Goal: Use online tool/utility: Utilize a website feature to perform a specific function

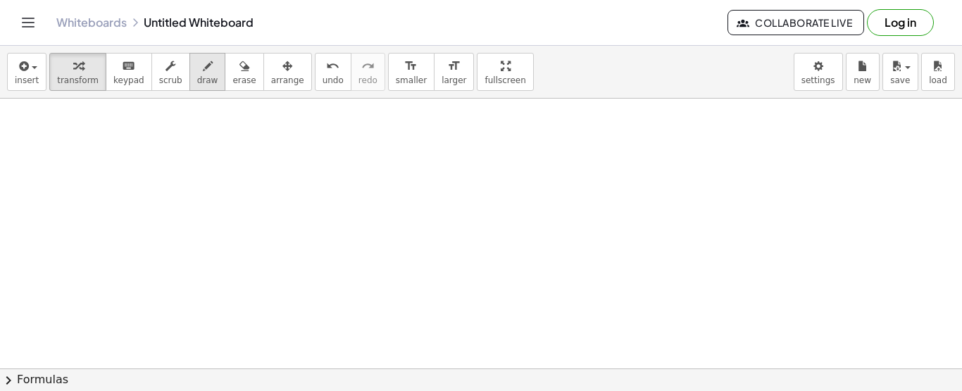
click at [197, 80] on span "draw" at bounding box center [207, 80] width 21 height 10
drag, startPoint x: 72, startPoint y: 132, endPoint x: 99, endPoint y: 166, distance: 43.6
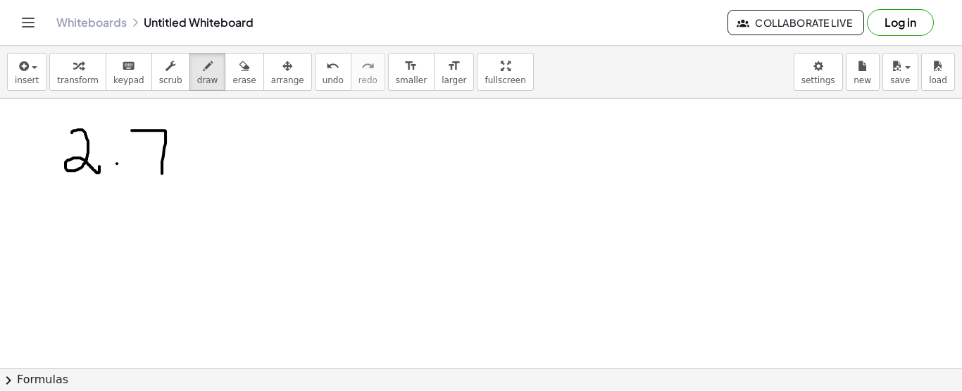
drag, startPoint x: 132, startPoint y: 130, endPoint x: 162, endPoint y: 173, distance: 52.6
drag, startPoint x: 178, startPoint y: 149, endPoint x: 219, endPoint y: 166, distance: 44.2
drag, startPoint x: 246, startPoint y: 153, endPoint x: 241, endPoint y: 167, distance: 14.9
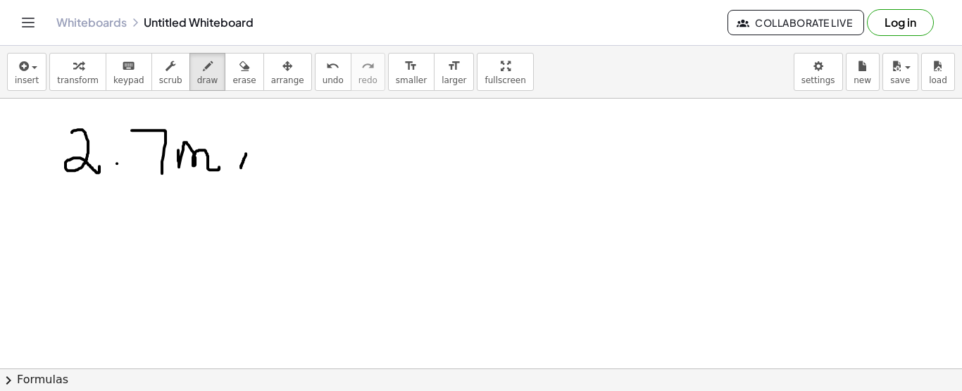
drag, startPoint x: 240, startPoint y: 154, endPoint x: 257, endPoint y: 166, distance: 20.9
drag, startPoint x: 271, startPoint y: 133, endPoint x: 274, endPoint y: 159, distance: 26.2
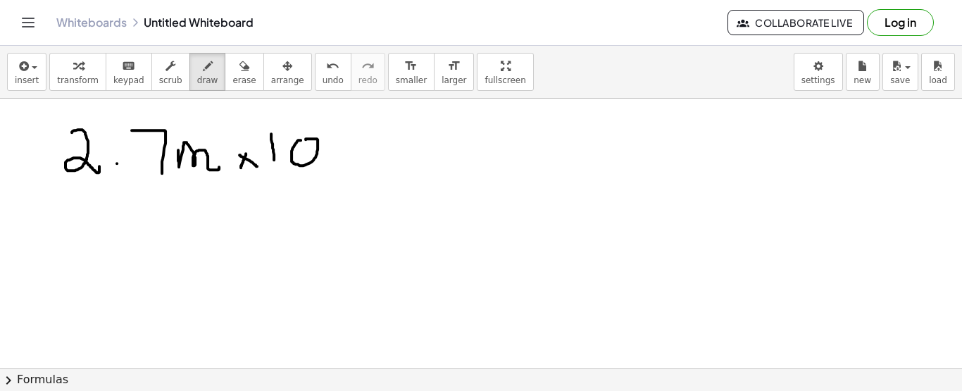
drag, startPoint x: 297, startPoint y: 140, endPoint x: 306, endPoint y: 139, distance: 8.6
drag, startPoint x: 369, startPoint y: 149, endPoint x: 384, endPoint y: 150, distance: 14.8
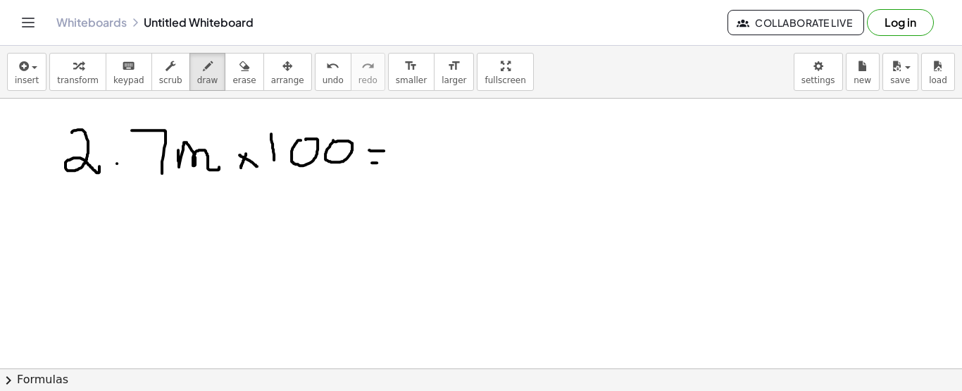
drag, startPoint x: 372, startPoint y: 162, endPoint x: 381, endPoint y: 162, distance: 9.2
drag, startPoint x: 578, startPoint y: 151, endPoint x: 587, endPoint y: 165, distance: 16.8
drag, startPoint x: 595, startPoint y: 154, endPoint x: 640, endPoint y: 164, distance: 46.3
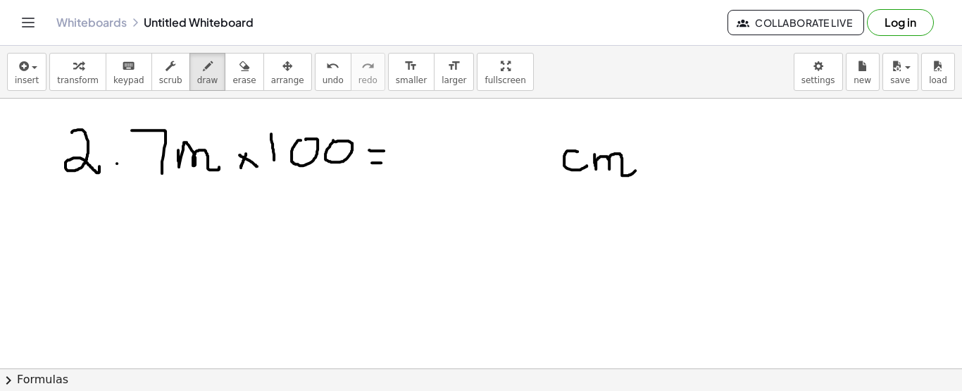
drag, startPoint x: 411, startPoint y: 166, endPoint x: 535, endPoint y: 163, distance: 124.0
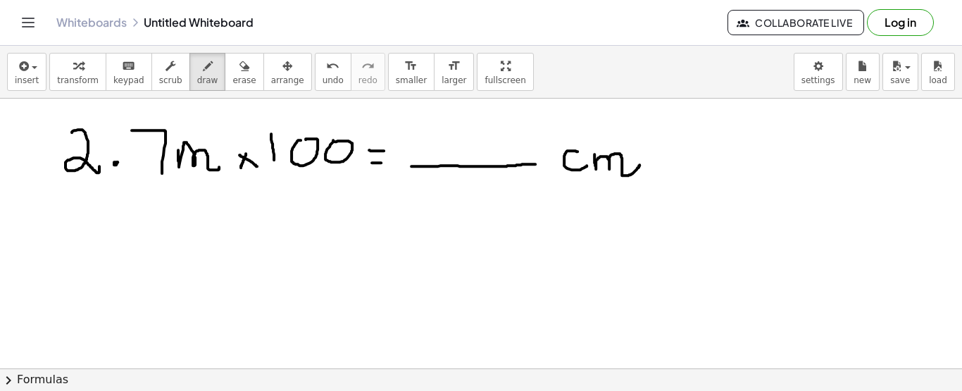
drag, startPoint x: 41, startPoint y: 244, endPoint x: 90, endPoint y: 282, distance: 62.3
drag, startPoint x: 92, startPoint y: 242, endPoint x: 141, endPoint y: 287, distance: 66.3
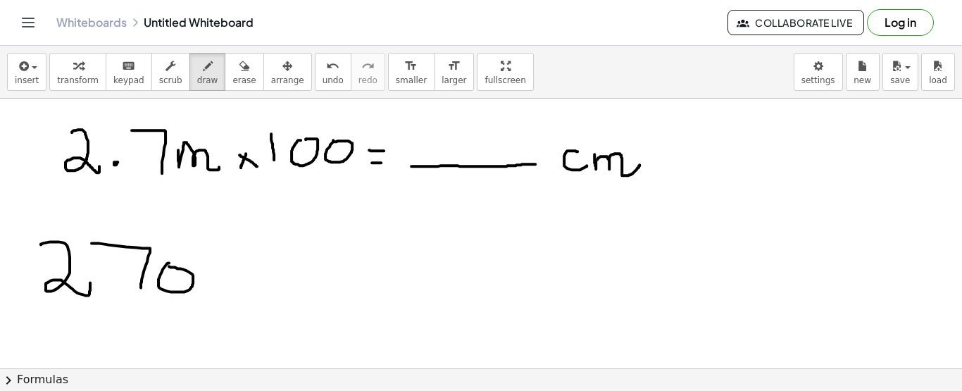
drag, startPoint x: 271, startPoint y: 273, endPoint x: 287, endPoint y: 292, distance: 25.5
drag, startPoint x: 295, startPoint y: 277, endPoint x: 335, endPoint y: 303, distance: 47.3
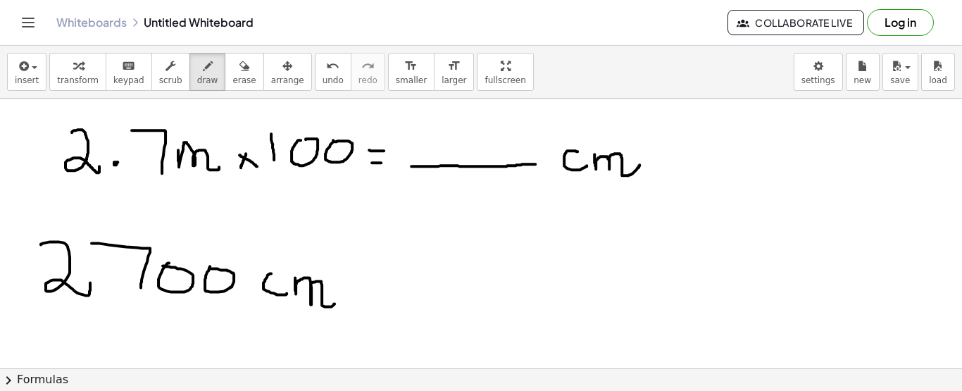
click at [197, 77] on span "draw" at bounding box center [207, 80] width 21 height 10
drag, startPoint x: 63, startPoint y: 240, endPoint x: 53, endPoint y: 275, distance: 36.8
click at [225, 87] on button "erase" at bounding box center [244, 72] width 39 height 38
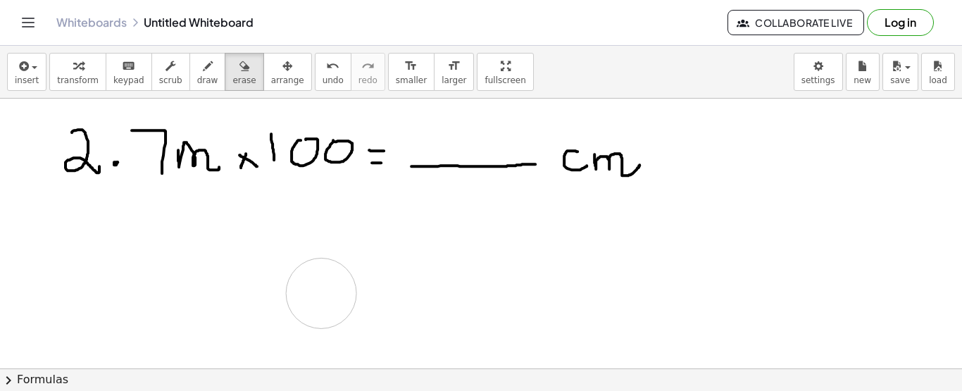
drag, startPoint x: 61, startPoint y: 248, endPoint x: 321, endPoint y: 292, distance: 264.4
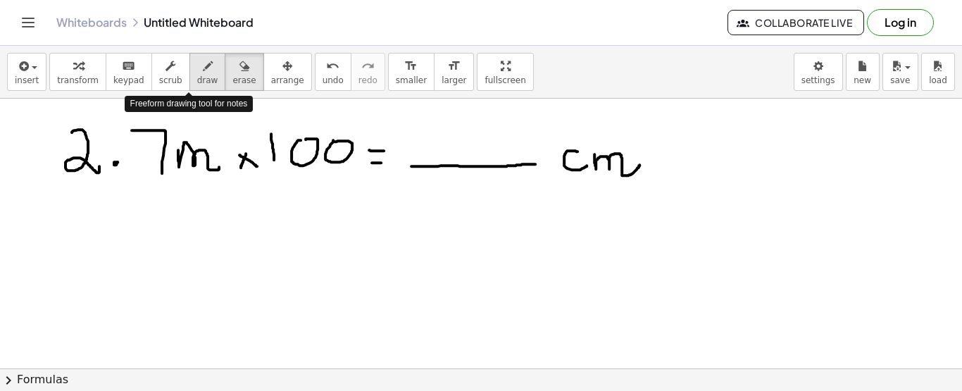
click at [197, 70] on div "button" at bounding box center [207, 65] width 21 height 17
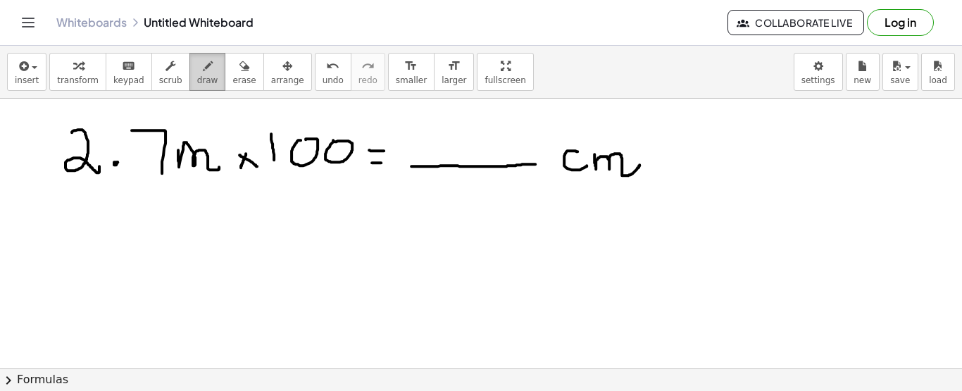
click at [197, 75] on span "draw" at bounding box center [207, 80] width 21 height 10
drag, startPoint x: 54, startPoint y: 223, endPoint x: 99, endPoint y: 263, distance: 60.4
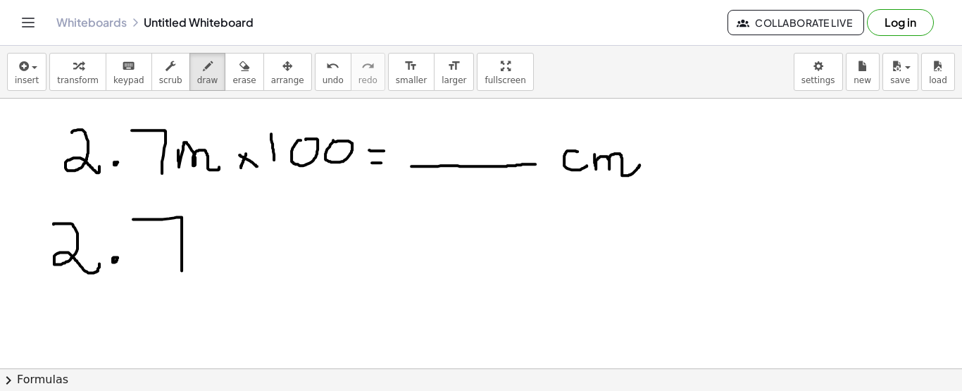
drag, startPoint x: 133, startPoint y: 218, endPoint x: 182, endPoint y: 271, distance: 71.3
drag, startPoint x: 295, startPoint y: 176, endPoint x: 345, endPoint y: 174, distance: 50.1
drag, startPoint x: 116, startPoint y: 268, endPoint x: 216, endPoint y: 266, distance: 100.1
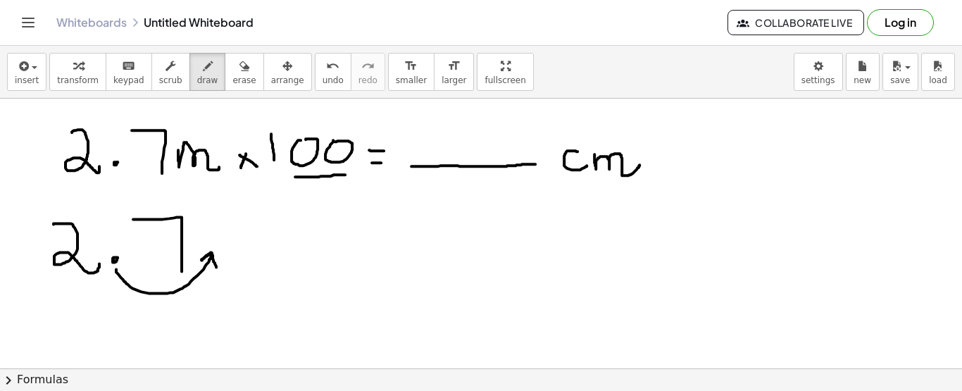
drag, startPoint x: 212, startPoint y: 259, endPoint x: 295, endPoint y: 270, distance: 83.8
click at [240, 70] on icon "button" at bounding box center [245, 66] width 10 height 17
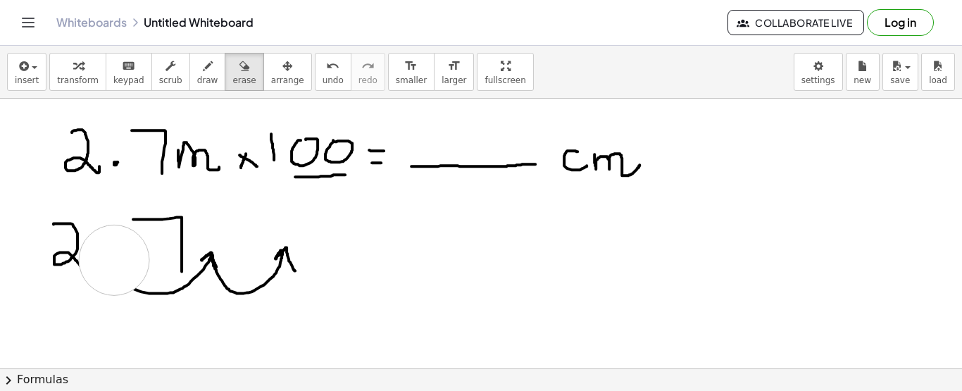
drag, startPoint x: 114, startPoint y: 254, endPoint x: 114, endPoint y: 268, distance: 14.8
click at [197, 75] on span "draw" at bounding box center [207, 80] width 21 height 10
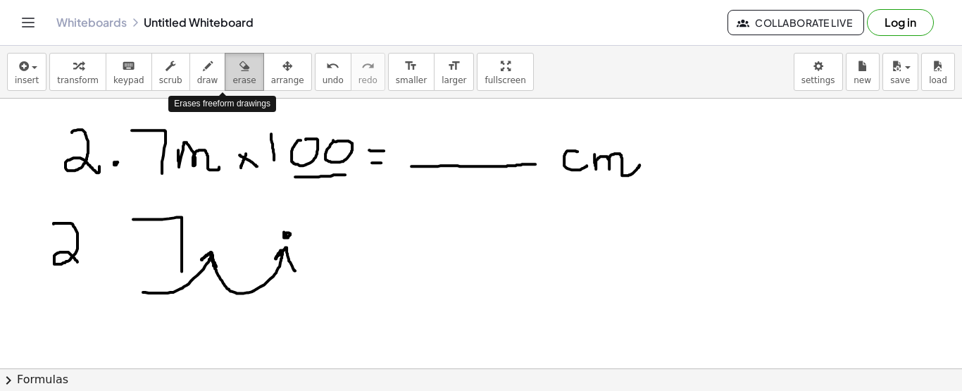
click at [225, 73] on button "erase" at bounding box center [244, 72] width 39 height 38
click at [240, 74] on icon "button" at bounding box center [245, 66] width 10 height 17
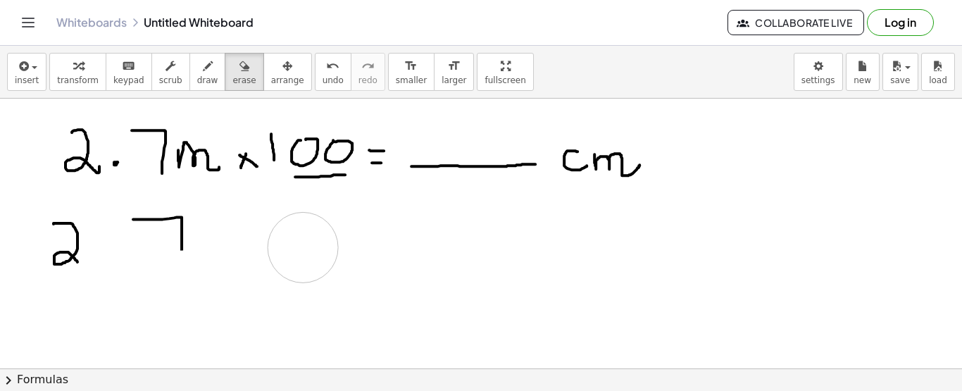
drag, startPoint x: 162, startPoint y: 288, endPoint x: 299, endPoint y: 247, distance: 143.5
click at [203, 72] on icon "button" at bounding box center [208, 66] width 10 height 17
drag, startPoint x: 182, startPoint y: 246, endPoint x: 182, endPoint y: 270, distance: 24.0
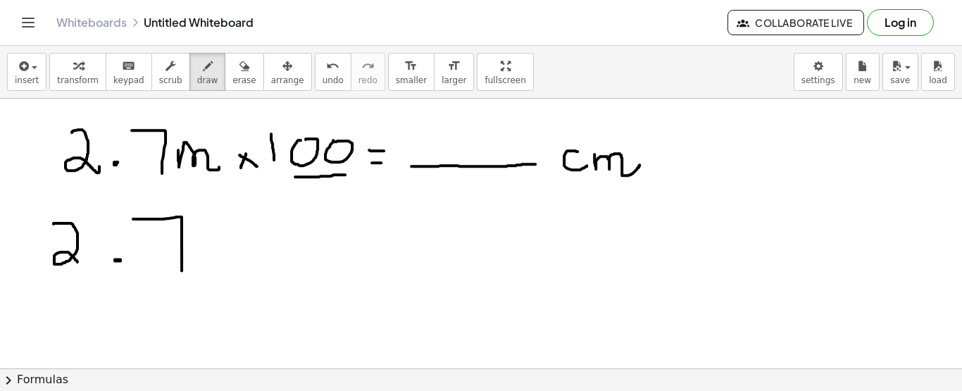
drag, startPoint x: 118, startPoint y: 263, endPoint x: 227, endPoint y: 282, distance: 110.0
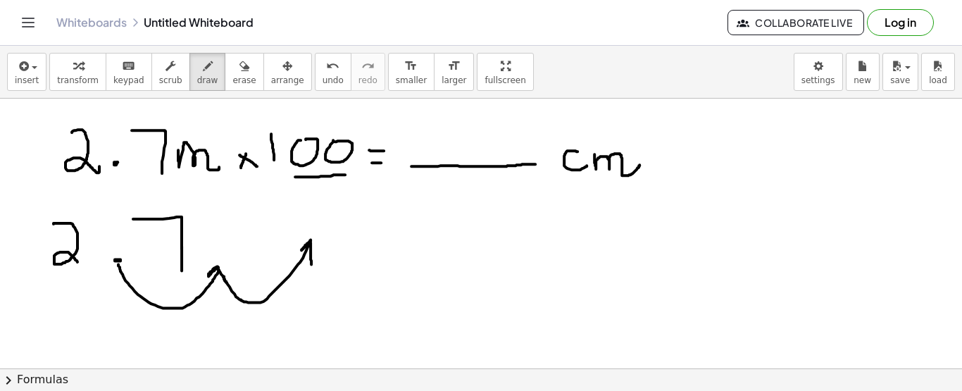
drag, startPoint x: 224, startPoint y: 275, endPoint x: 311, endPoint y: 264, distance: 88.1
click at [237, 73] on button "erase" at bounding box center [244, 72] width 39 height 38
click at [189, 86] on button "draw" at bounding box center [207, 72] width 37 height 38
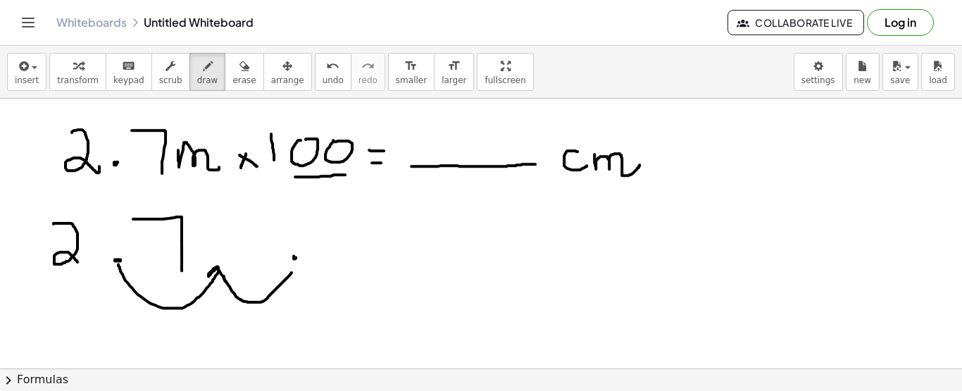
click at [232, 77] on span "erase" at bounding box center [243, 80] width 23 height 10
drag, startPoint x: 114, startPoint y: 254, endPoint x: 114, endPoint y: 263, distance: 8.5
click at [189, 86] on button "draw" at bounding box center [207, 72] width 37 height 38
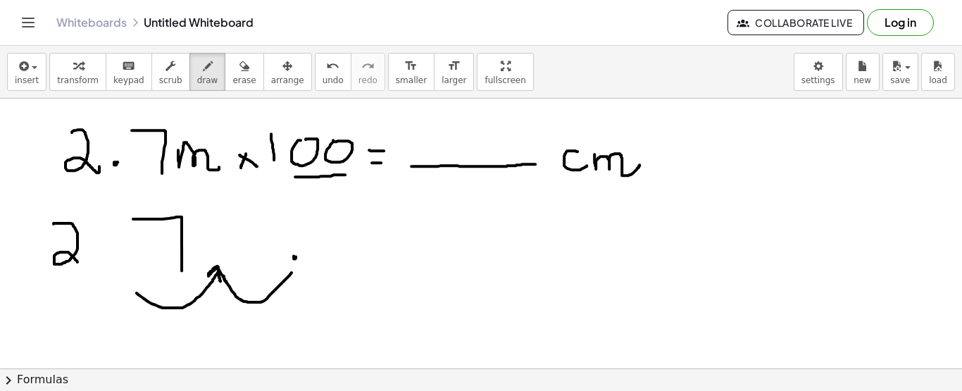
drag, startPoint x: 218, startPoint y: 270, endPoint x: 221, endPoint y: 282, distance: 13.0
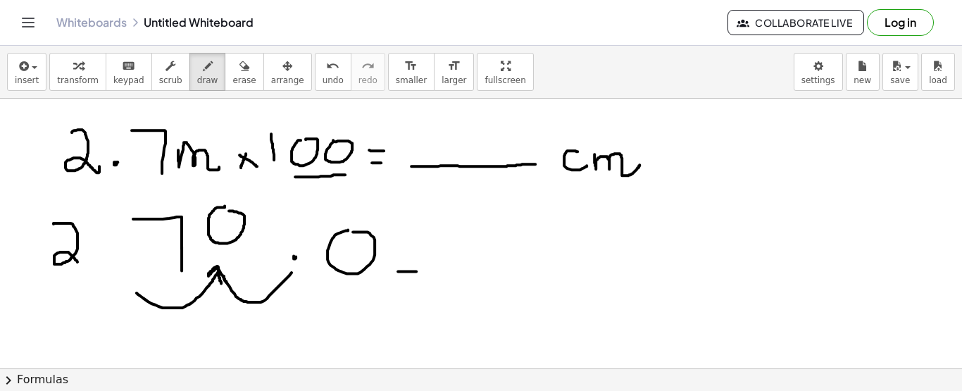
drag, startPoint x: 398, startPoint y: 271, endPoint x: 424, endPoint y: 271, distance: 26.1
drag, startPoint x: 393, startPoint y: 290, endPoint x: 437, endPoint y: 290, distance: 43.7
drag, startPoint x: 498, startPoint y: 207, endPoint x: 556, endPoint y: 287, distance: 98.4
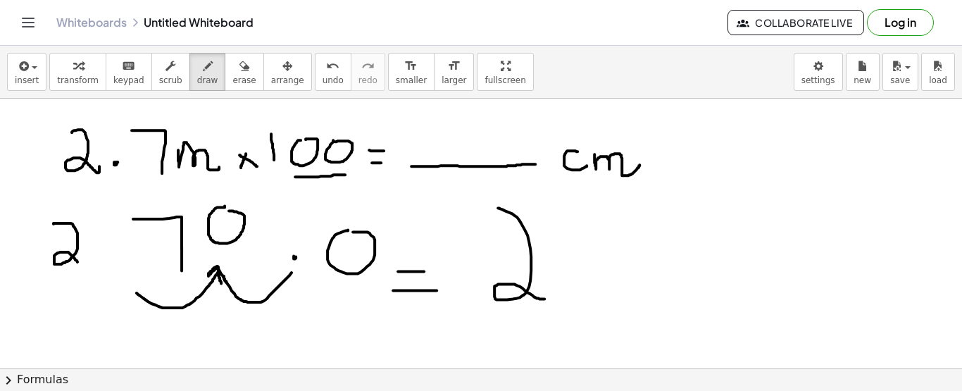
drag, startPoint x: 559, startPoint y: 221, endPoint x: 596, endPoint y: 294, distance: 81.3
drag, startPoint x: 635, startPoint y: 246, endPoint x: 643, endPoint y: 244, distance: 7.9
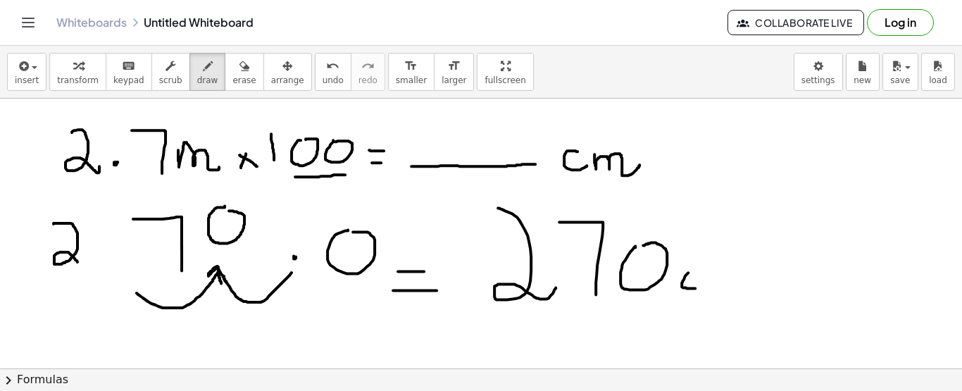
drag, startPoint x: 688, startPoint y: 272, endPoint x: 695, endPoint y: 287, distance: 17.0
drag, startPoint x: 698, startPoint y: 278, endPoint x: 707, endPoint y: 282, distance: 9.5
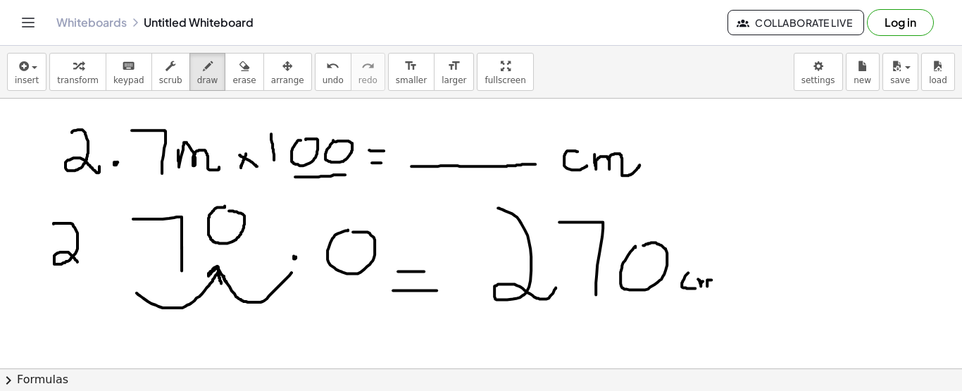
drag, startPoint x: 711, startPoint y: 281, endPoint x: 723, endPoint y: 292, distance: 15.4
click at [232, 69] on div "button" at bounding box center [243, 65] width 23 height 17
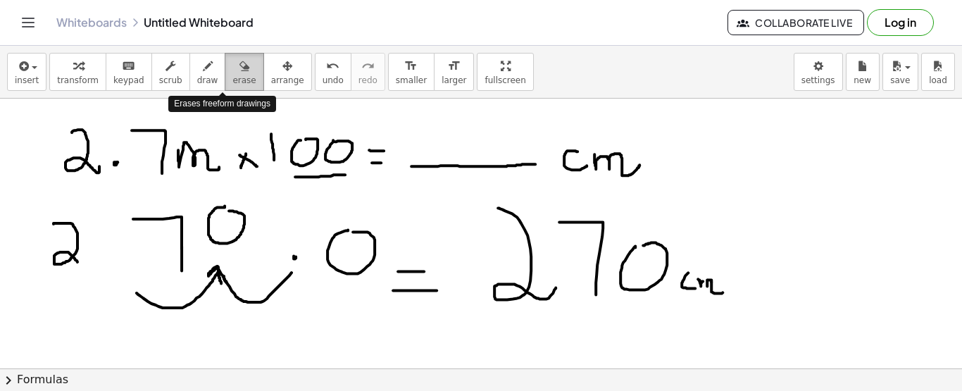
click at [232, 83] on span "erase" at bounding box center [243, 80] width 23 height 10
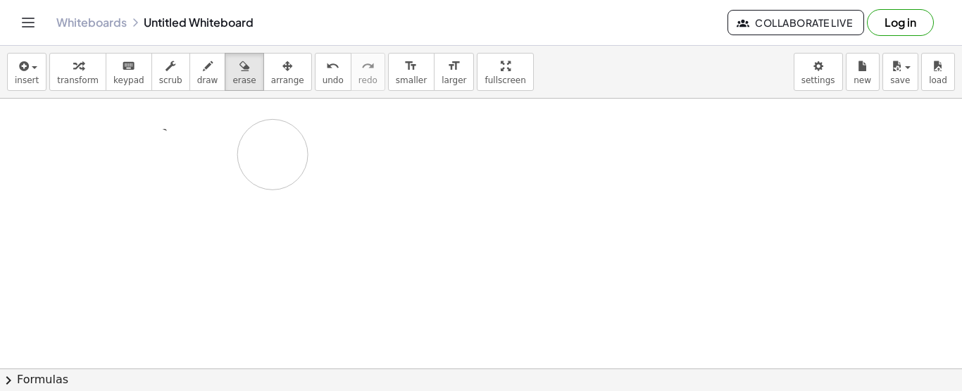
drag, startPoint x: 92, startPoint y: 170, endPoint x: 272, endPoint y: 146, distance: 181.3
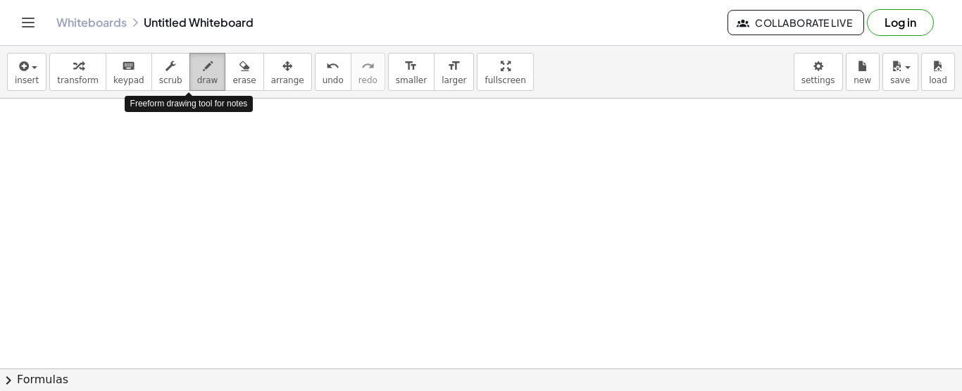
click at [197, 81] on span "draw" at bounding box center [207, 80] width 21 height 10
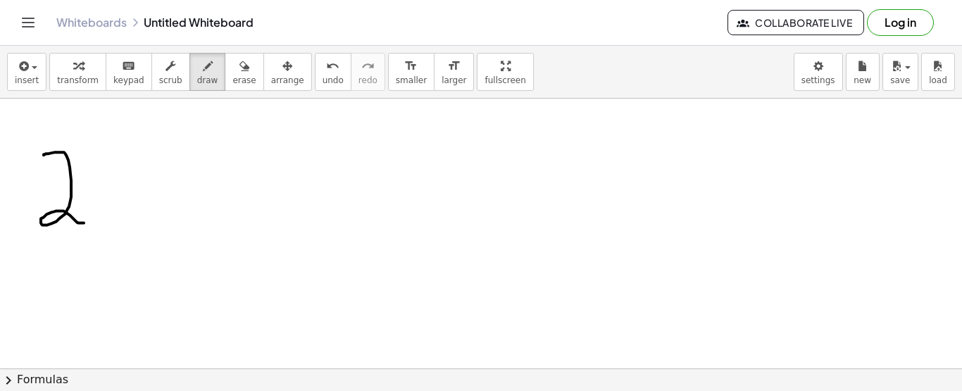
drag, startPoint x: 44, startPoint y: 154, endPoint x: 84, endPoint y: 222, distance: 78.6
drag, startPoint x: 102, startPoint y: 166, endPoint x: 154, endPoint y: 219, distance: 74.2
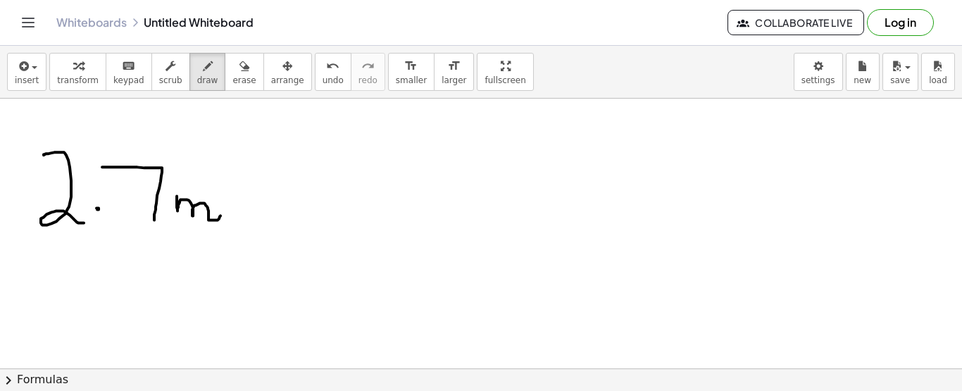
drag, startPoint x: 177, startPoint y: 195, endPoint x: 221, endPoint y: 213, distance: 47.7
drag, startPoint x: 242, startPoint y: 202, endPoint x: 251, endPoint y: 201, distance: 9.2
drag, startPoint x: 246, startPoint y: 206, endPoint x: 254, endPoint y: 206, distance: 7.7
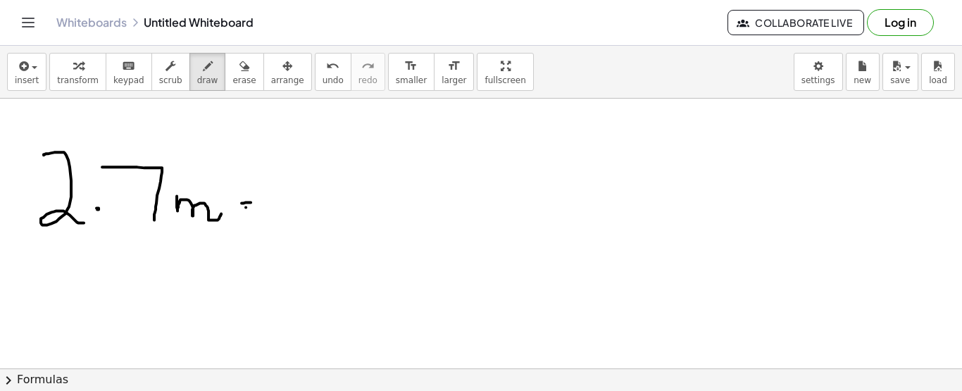
drag, startPoint x: 280, startPoint y: 211, endPoint x: 484, endPoint y: 209, distance: 203.6
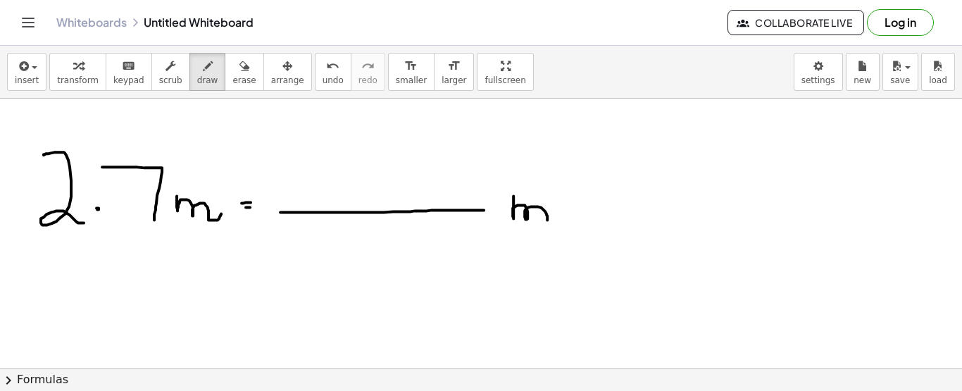
drag, startPoint x: 514, startPoint y: 195, endPoint x: 547, endPoint y: 219, distance: 41.4
drag, startPoint x: 558, startPoint y: 211, endPoint x: 599, endPoint y: 231, distance: 46.0
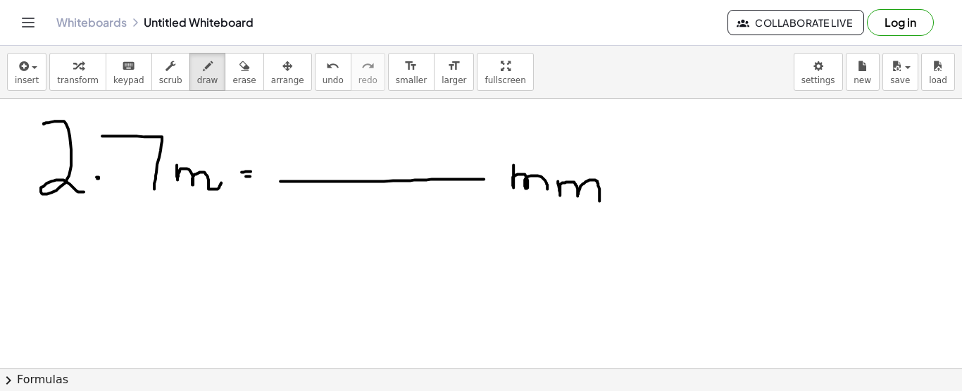
scroll to position [34, 0]
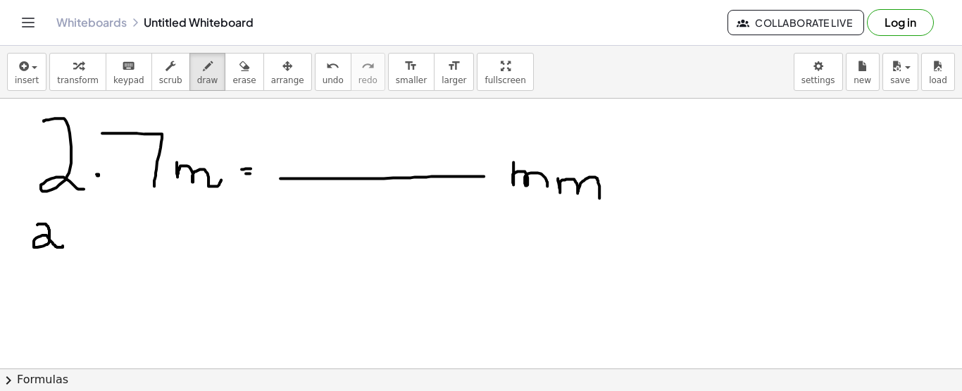
drag, startPoint x: 37, startPoint y: 223, endPoint x: 63, endPoint y: 243, distance: 32.7
click at [225, 65] on button "erase" at bounding box center [244, 72] width 39 height 38
drag, startPoint x: 44, startPoint y: 224, endPoint x: 41, endPoint y: 250, distance: 26.3
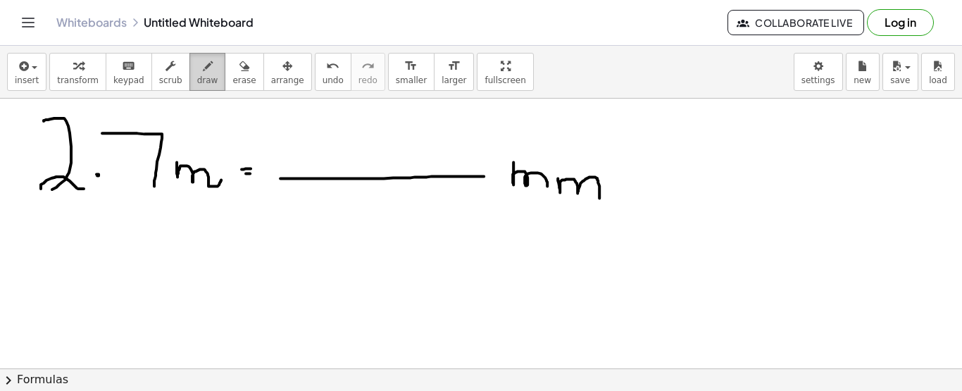
click at [197, 80] on span "draw" at bounding box center [207, 80] width 21 height 10
drag, startPoint x: 241, startPoint y: 163, endPoint x: 285, endPoint y: 195, distance: 54.0
click at [240, 73] on icon "button" at bounding box center [245, 66] width 10 height 17
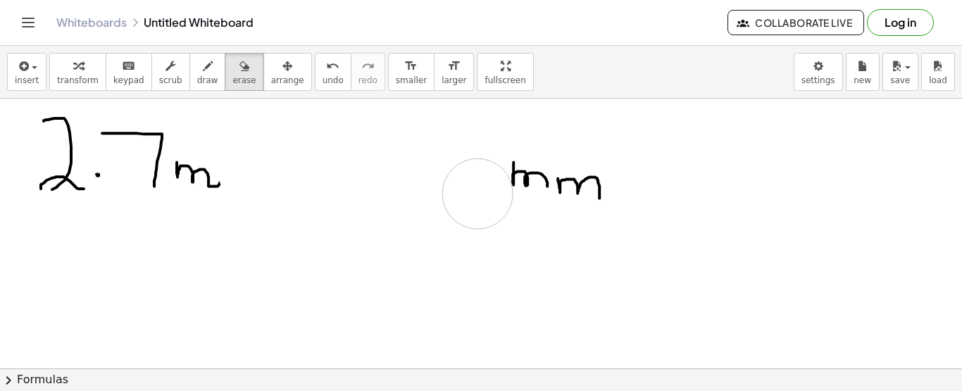
drag, startPoint x: 253, startPoint y: 169, endPoint x: 478, endPoint y: 192, distance: 225.9
click at [204, 82] on button "draw" at bounding box center [207, 72] width 37 height 38
drag, startPoint x: 253, startPoint y: 165, endPoint x: 245, endPoint y: 183, distance: 19.9
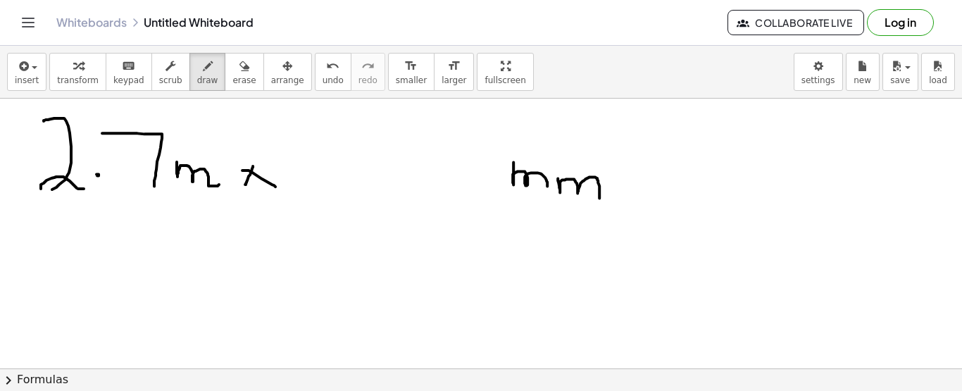
drag, startPoint x: 242, startPoint y: 169, endPoint x: 278, endPoint y: 187, distance: 39.4
drag, startPoint x: 286, startPoint y: 142, endPoint x: 292, endPoint y: 176, distance: 35.0
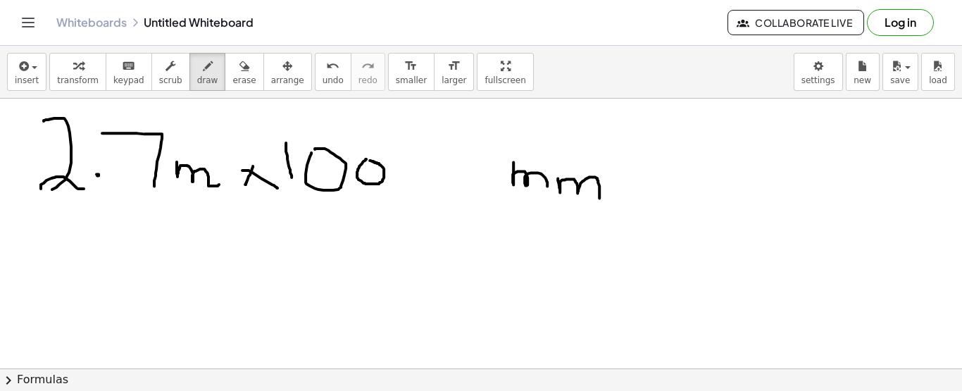
drag, startPoint x: 436, startPoint y: 183, endPoint x: 445, endPoint y: 183, distance: 9.2
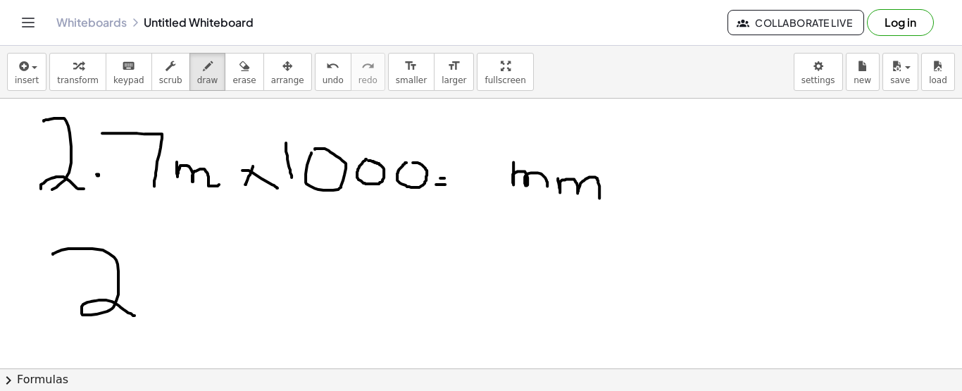
drag, startPoint x: 53, startPoint y: 253, endPoint x: 135, endPoint y: 314, distance: 102.7
drag, startPoint x: 170, startPoint y: 248, endPoint x: 207, endPoint y: 313, distance: 75.4
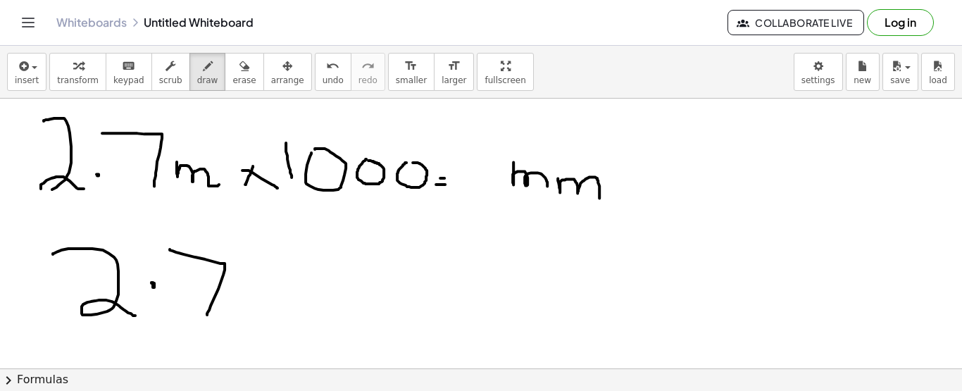
drag, startPoint x: 158, startPoint y: 300, endPoint x: 247, endPoint y: 306, distance: 89.7
drag, startPoint x: 247, startPoint y: 306, endPoint x: 333, endPoint y: 306, distance: 85.9
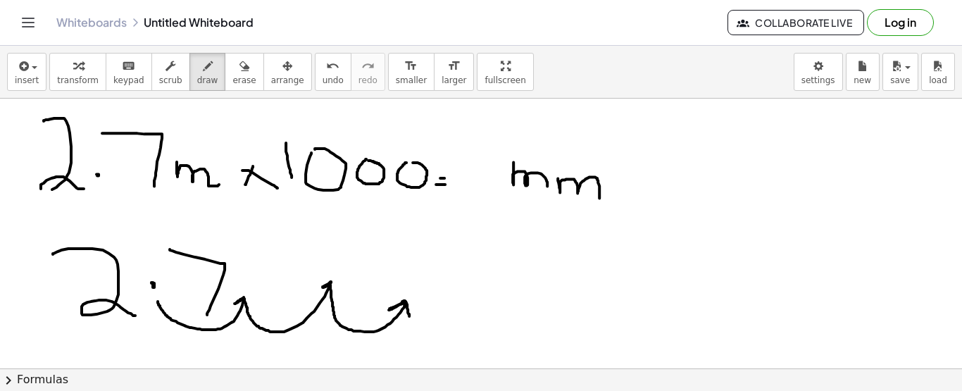
drag, startPoint x: 333, startPoint y: 306, endPoint x: 409, endPoint y: 315, distance: 76.6
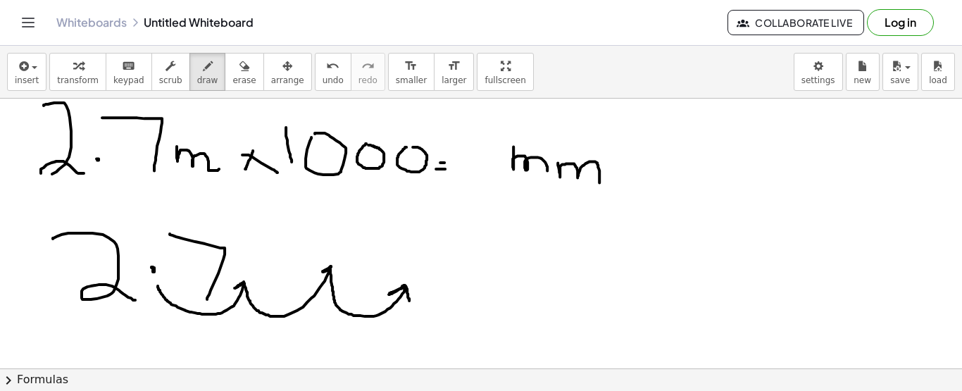
scroll to position [46, 0]
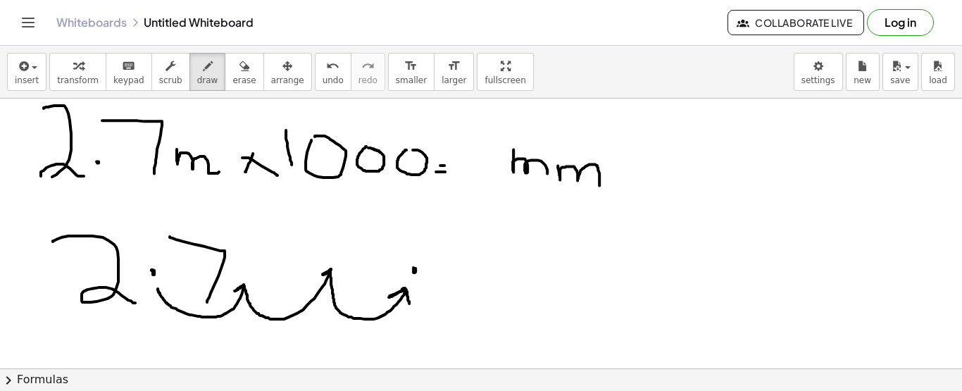
click at [240, 69] on icon "button" at bounding box center [245, 66] width 10 height 17
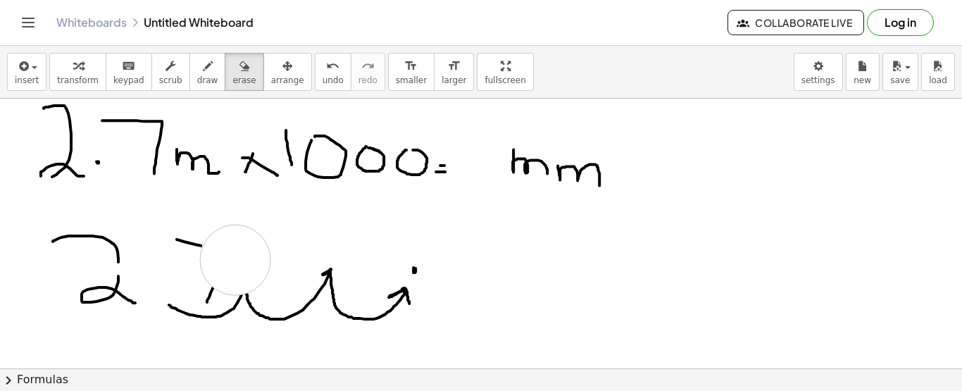
drag, startPoint x: 251, startPoint y: 232, endPoint x: 235, endPoint y: 259, distance: 30.3
click at [197, 87] on button "draw" at bounding box center [207, 72] width 37 height 38
drag, startPoint x: 199, startPoint y: 245, endPoint x: 215, endPoint y: 285, distance: 43.3
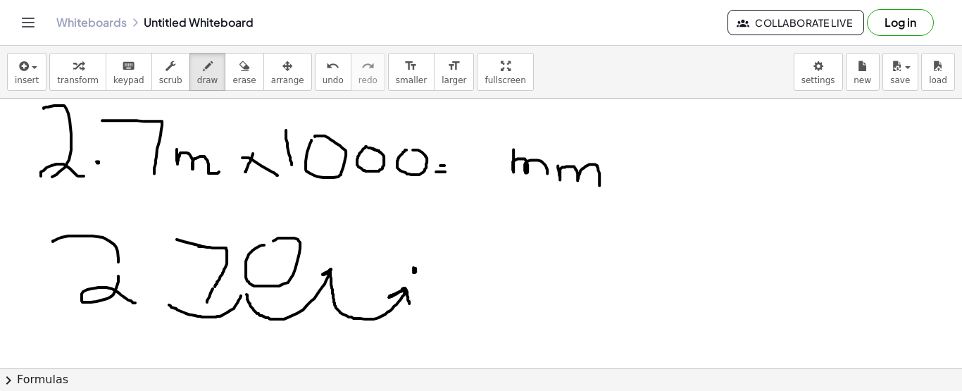
drag, startPoint x: 492, startPoint y: 268, endPoint x: 509, endPoint y: 268, distance: 16.2
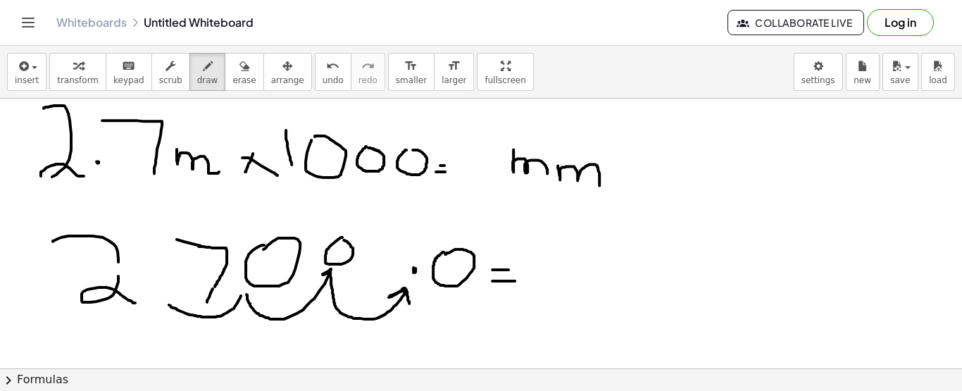
drag, startPoint x: 492, startPoint y: 280, endPoint x: 515, endPoint y: 280, distance: 22.5
drag, startPoint x: 538, startPoint y: 240, endPoint x: 564, endPoint y: 279, distance: 46.7
drag, startPoint x: 573, startPoint y: 247, endPoint x: 595, endPoint y: 277, distance: 37.3
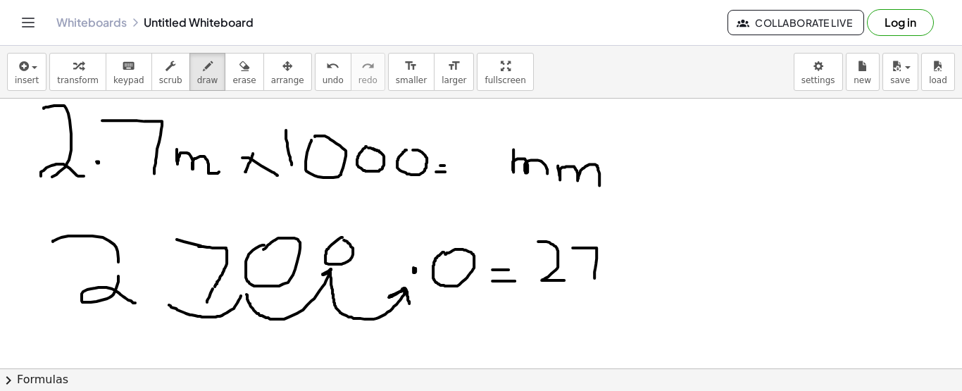
drag, startPoint x: 650, startPoint y: 259, endPoint x: 659, endPoint y: 256, distance: 9.2
drag, startPoint x: 680, startPoint y: 263, endPoint x: 699, endPoint y: 269, distance: 19.2
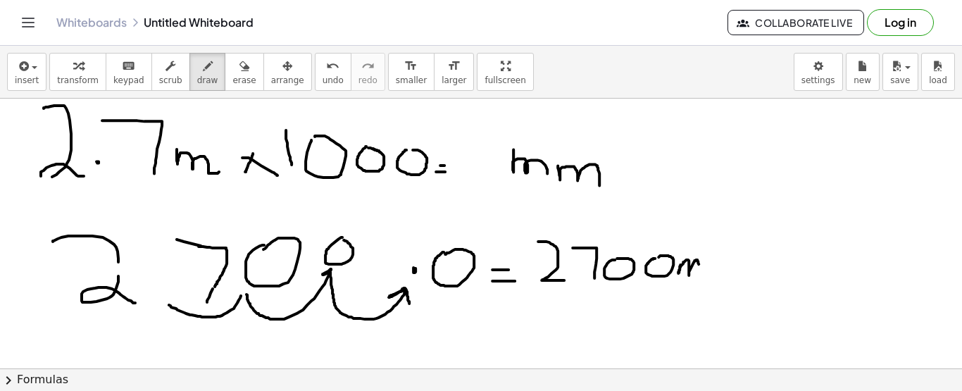
drag, startPoint x: 707, startPoint y: 261, endPoint x: 725, endPoint y: 280, distance: 25.9
click at [240, 72] on icon "button" at bounding box center [245, 66] width 10 height 17
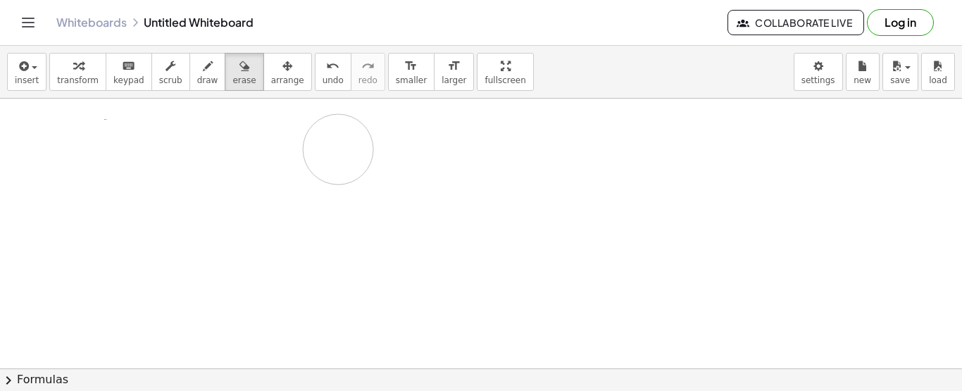
drag, startPoint x: 70, startPoint y: 125, endPoint x: 339, endPoint y: 148, distance: 270.1
drag, startPoint x: 200, startPoint y: 160, endPoint x: 201, endPoint y: 240, distance: 80.3
click at [197, 75] on span "draw" at bounding box center [207, 80] width 21 height 10
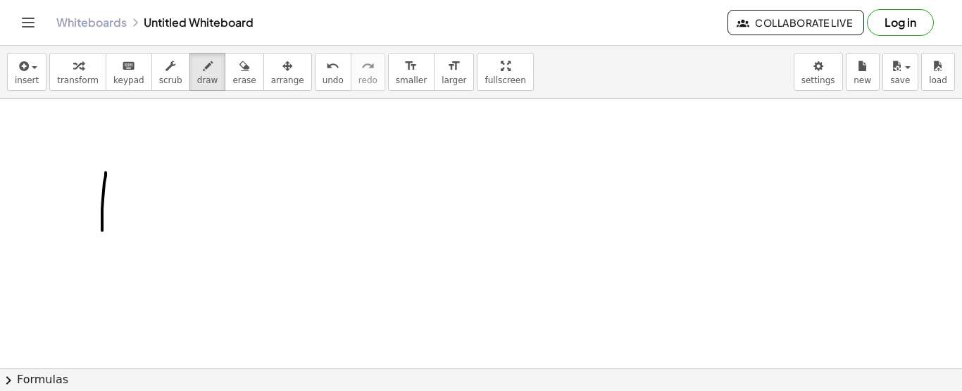
drag, startPoint x: 106, startPoint y: 171, endPoint x: 102, endPoint y: 237, distance: 66.3
drag, startPoint x: 130, startPoint y: 173, endPoint x: 151, endPoint y: 233, distance: 64.2
drag, startPoint x: 168, startPoint y: 176, endPoint x: 169, endPoint y: 218, distance: 42.3
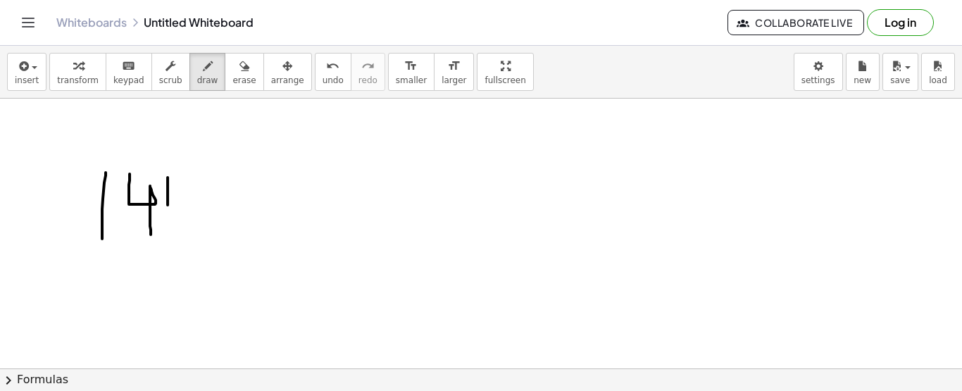
drag, startPoint x: 192, startPoint y: 178, endPoint x: 235, endPoint y: 177, distance: 43.0
drag, startPoint x: 191, startPoint y: 180, endPoint x: 188, endPoint y: 240, distance: 59.2
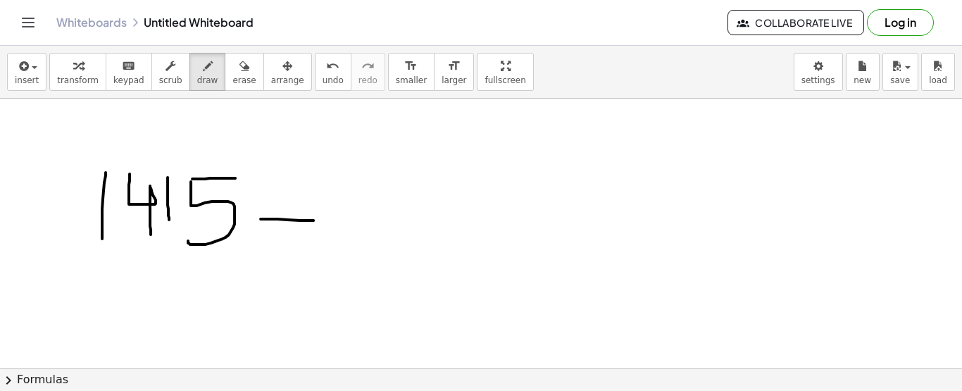
drag, startPoint x: 261, startPoint y: 218, endPoint x: 313, endPoint y: 219, distance: 52.9
drag, startPoint x: 359, startPoint y: 187, endPoint x: 366, endPoint y: 218, distance: 32.5
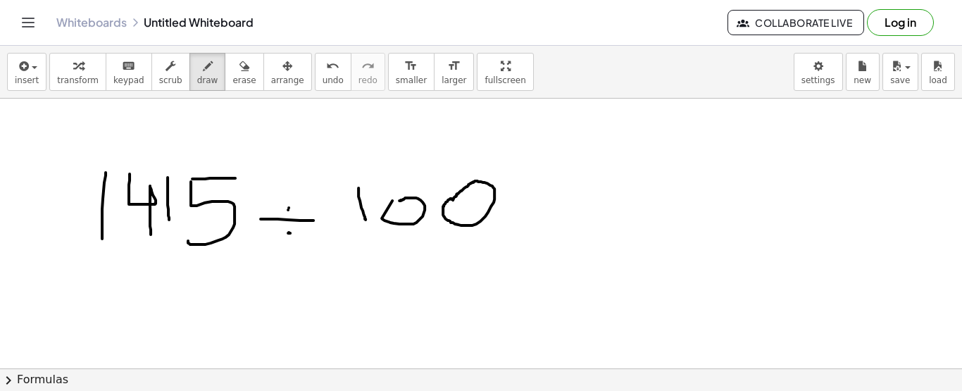
drag, startPoint x: 169, startPoint y: 217, endPoint x: 169, endPoint y: 229, distance: 12.0
drag, startPoint x: 409, startPoint y: 232, endPoint x: 473, endPoint y: 230, distance: 64.1
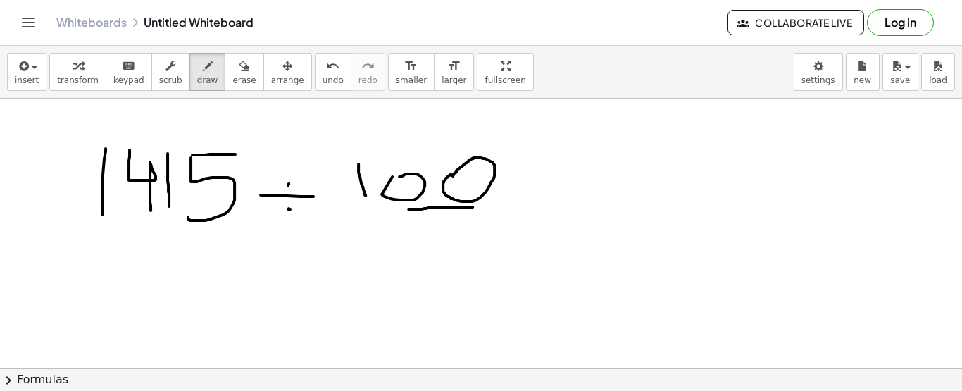
scroll to position [63, 0]
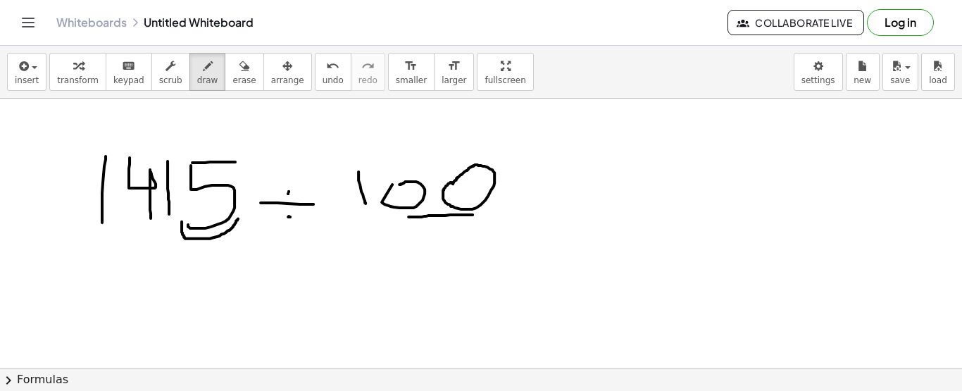
drag, startPoint x: 238, startPoint y: 218, endPoint x: 182, endPoint y: 216, distance: 56.4
click at [182, 217] on div at bounding box center [481, 388] width 962 height 704
drag, startPoint x: 182, startPoint y: 216, endPoint x: 162, endPoint y: 209, distance: 20.9
click at [162, 209] on div at bounding box center [481, 388] width 962 height 704
drag, startPoint x: 180, startPoint y: 266, endPoint x: 187, endPoint y: 325, distance: 59.0
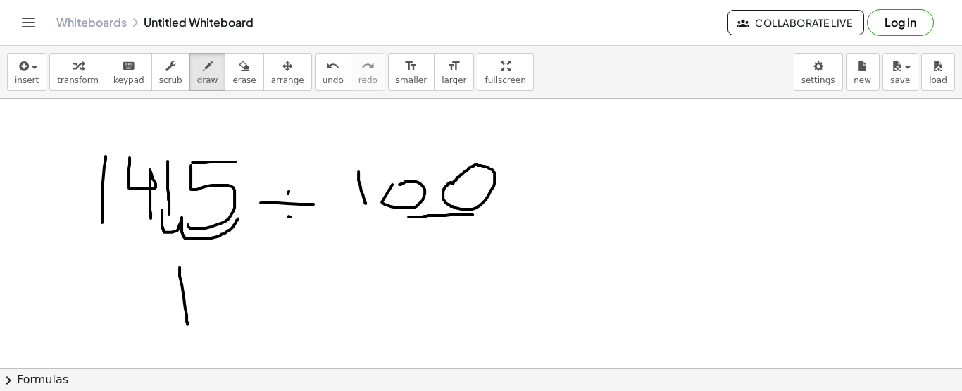
click at [187, 325] on div at bounding box center [481, 388] width 962 height 704
drag, startPoint x: 197, startPoint y: 275, endPoint x: 220, endPoint y: 282, distance: 24.5
click at [225, 294] on div at bounding box center [481, 388] width 962 height 704
drag, startPoint x: 218, startPoint y: 287, endPoint x: 229, endPoint y: 319, distance: 34.1
click at [228, 318] on div at bounding box center [481, 388] width 962 height 704
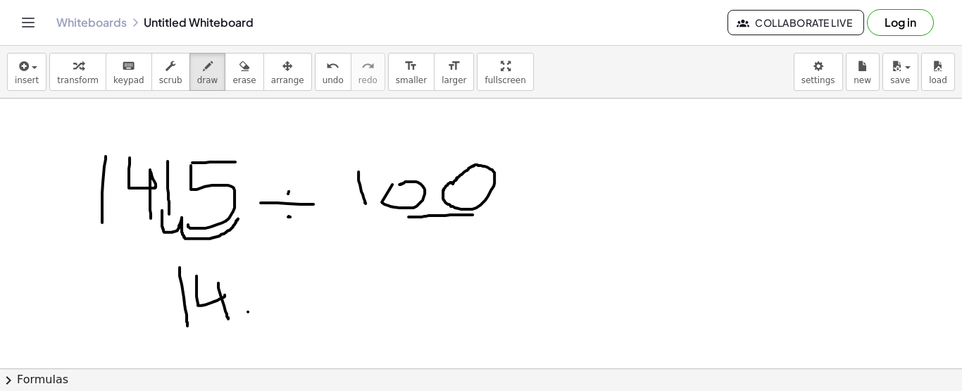
click at [248, 311] on div at bounding box center [481, 388] width 962 height 704
drag, startPoint x: 282, startPoint y: 278, endPoint x: 292, endPoint y: 329, distance: 51.7
click at [292, 329] on div at bounding box center [481, 388] width 962 height 704
drag, startPoint x: 301, startPoint y: 288, endPoint x: 320, endPoint y: 288, distance: 19.0
click at [326, 286] on div at bounding box center [481, 388] width 962 height 704
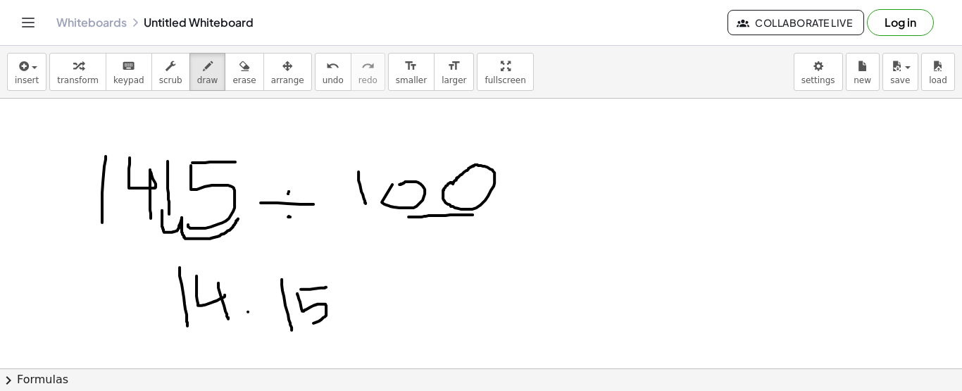
drag, startPoint x: 297, startPoint y: 292, endPoint x: 300, endPoint y: 324, distance: 31.8
click at [300, 324] on div at bounding box center [481, 388] width 962 height 704
click at [225, 73] on button "erase" at bounding box center [244, 72] width 39 height 38
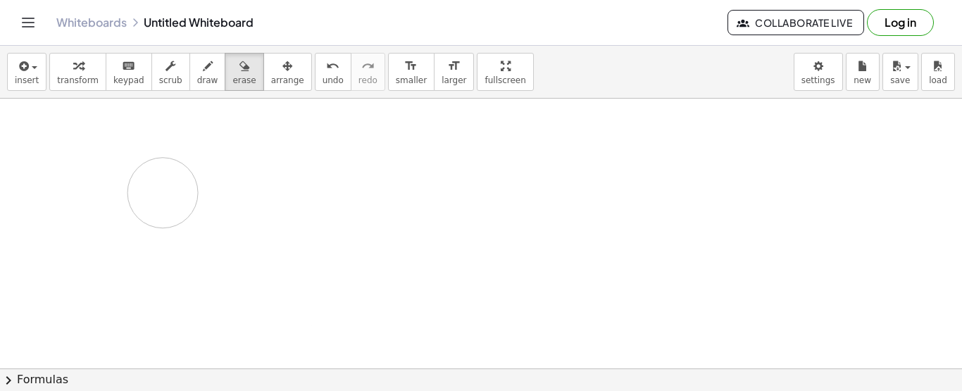
drag, startPoint x: 116, startPoint y: 240, endPoint x: 214, endPoint y: 192, distance: 109.3
click at [190, 192] on div at bounding box center [481, 388] width 962 height 704
click at [197, 84] on span "draw" at bounding box center [207, 80] width 21 height 10
click at [54, 182] on div at bounding box center [481, 388] width 962 height 704
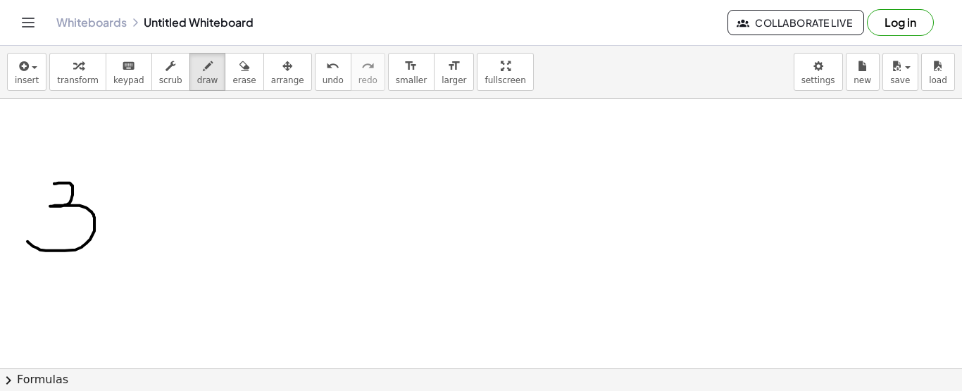
drag, startPoint x: 54, startPoint y: 182, endPoint x: 26, endPoint y: 237, distance: 61.1
click at [26, 237] on div at bounding box center [481, 388] width 962 height 704
click at [116, 226] on div at bounding box center [481, 388] width 962 height 704
drag, startPoint x: 161, startPoint y: 186, endPoint x: 167, endPoint y: 230, distance: 44.1
click at [167, 230] on div at bounding box center [481, 388] width 962 height 704
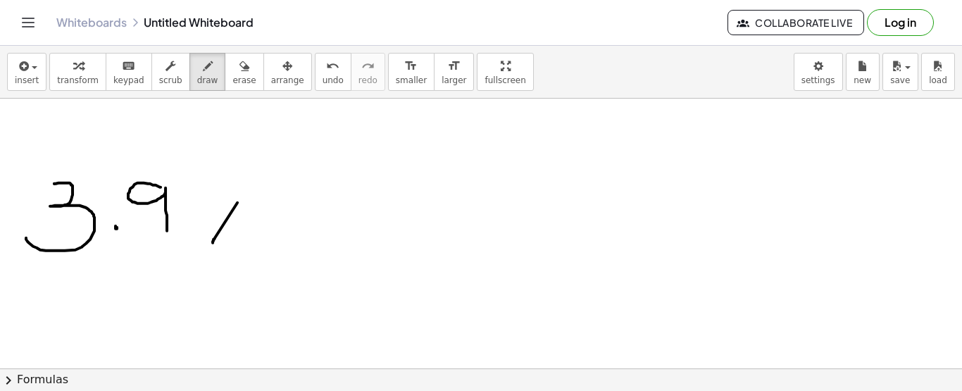
drag, startPoint x: 237, startPoint y: 201, endPoint x: 213, endPoint y: 242, distance: 47.1
click at [213, 242] on div at bounding box center [481, 388] width 962 height 704
drag, startPoint x: 216, startPoint y: 211, endPoint x: 256, endPoint y: 230, distance: 44.7
click at [256, 230] on div at bounding box center [481, 388] width 962 height 704
drag, startPoint x: 285, startPoint y: 169, endPoint x: 287, endPoint y: 216, distance: 46.5
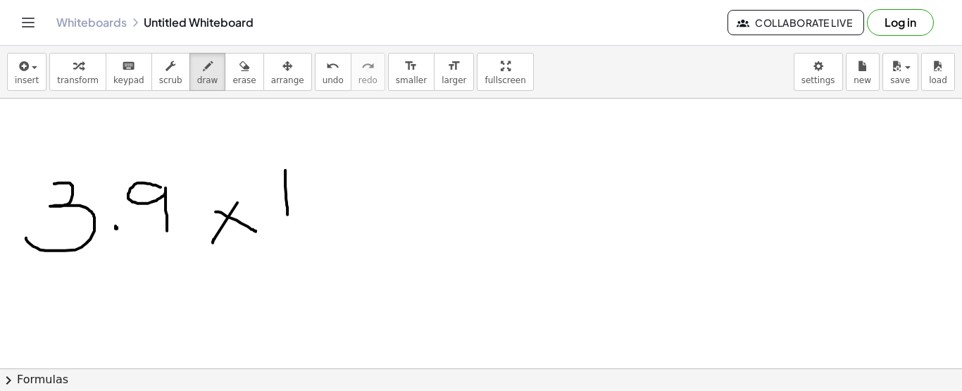
click at [287, 215] on div at bounding box center [481, 388] width 962 height 704
click at [325, 170] on div at bounding box center [481, 388] width 962 height 704
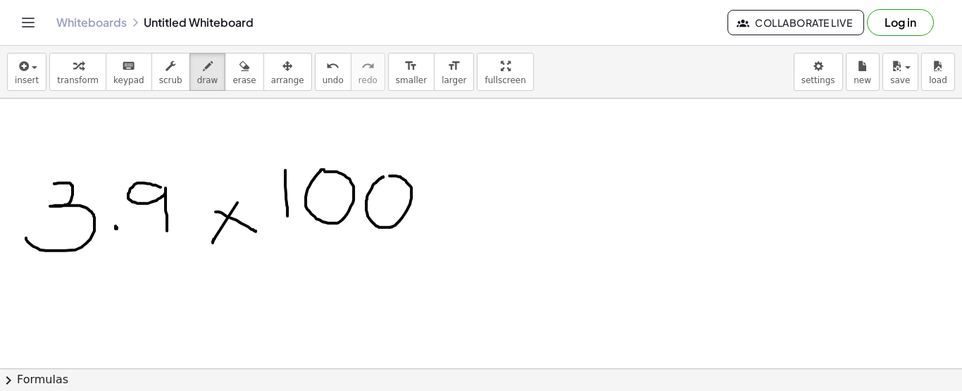
click at [390, 175] on div at bounding box center [481, 388] width 962 height 704
drag, startPoint x: 447, startPoint y: 202, endPoint x: 468, endPoint y: 202, distance: 21.1
click at [468, 202] on div at bounding box center [481, 388] width 962 height 704
drag, startPoint x: 452, startPoint y: 210, endPoint x: 480, endPoint y: 212, distance: 28.3
click at [480, 212] on div at bounding box center [481, 388] width 962 height 704
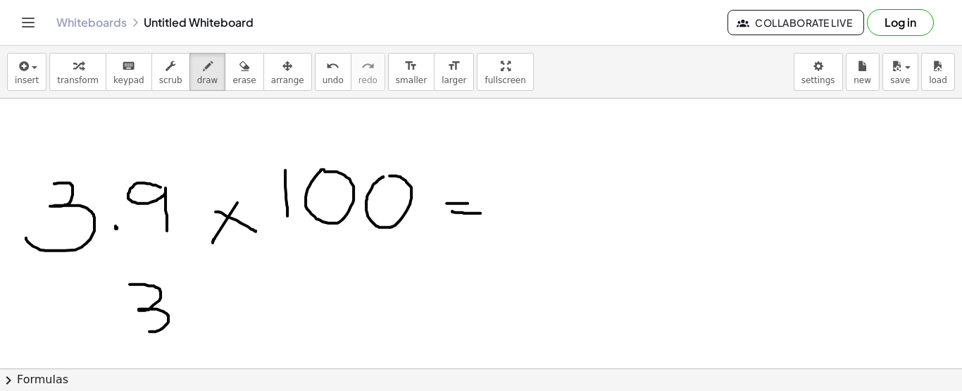
drag, startPoint x: 130, startPoint y: 283, endPoint x: 149, endPoint y: 330, distance: 50.9
click at [149, 330] on div at bounding box center [481, 388] width 962 height 704
click at [185, 308] on div at bounding box center [481, 388] width 962 height 704
drag, startPoint x: 221, startPoint y: 283, endPoint x: 228, endPoint y: 319, distance: 36.5
click at [228, 319] on div at bounding box center [481, 388] width 962 height 704
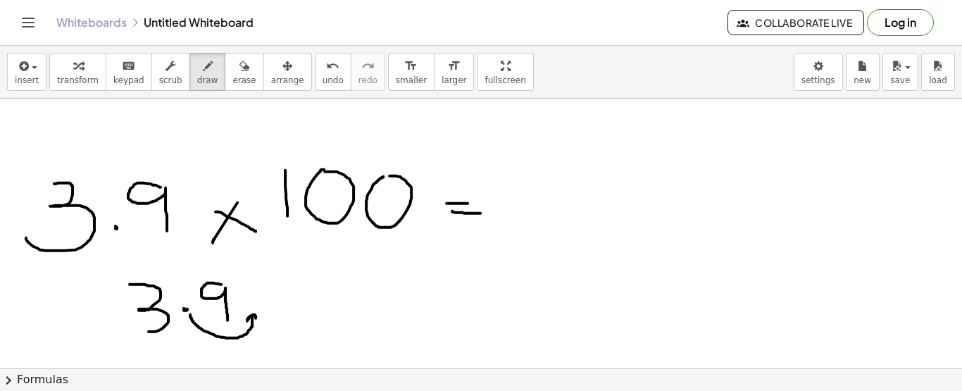
drag, startPoint x: 190, startPoint y: 313, endPoint x: 256, endPoint y: 319, distance: 65.8
click at [256, 319] on div at bounding box center [481, 388] width 962 height 704
drag, startPoint x: 257, startPoint y: 316, endPoint x: 310, endPoint y: 332, distance: 55.3
click at [310, 332] on div at bounding box center [481, 388] width 962 height 704
click at [311, 293] on div at bounding box center [481, 388] width 962 height 704
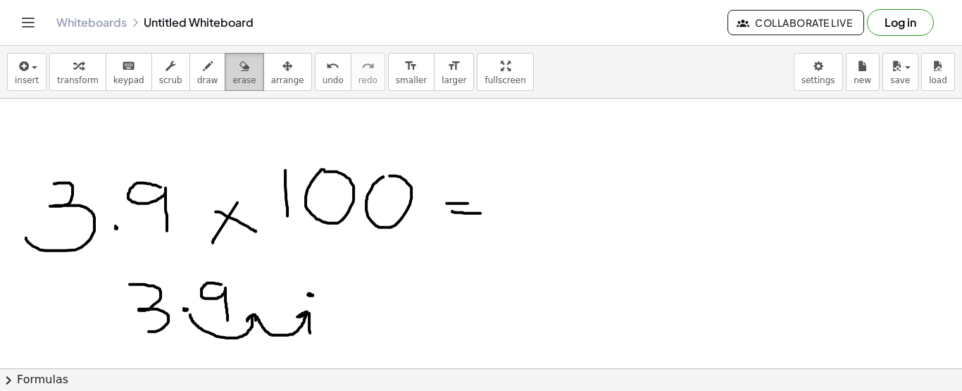
click at [232, 83] on span "erase" at bounding box center [243, 80] width 23 height 10
click at [187, 304] on div at bounding box center [481, 388] width 962 height 704
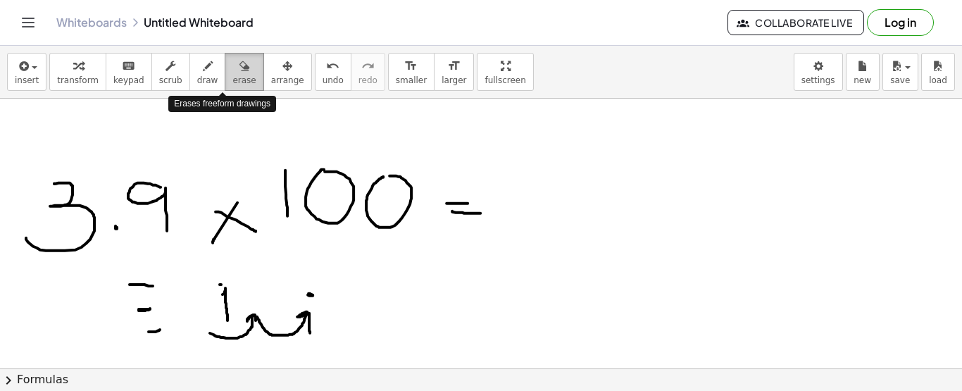
click at [225, 73] on button "erase" at bounding box center [244, 72] width 39 height 38
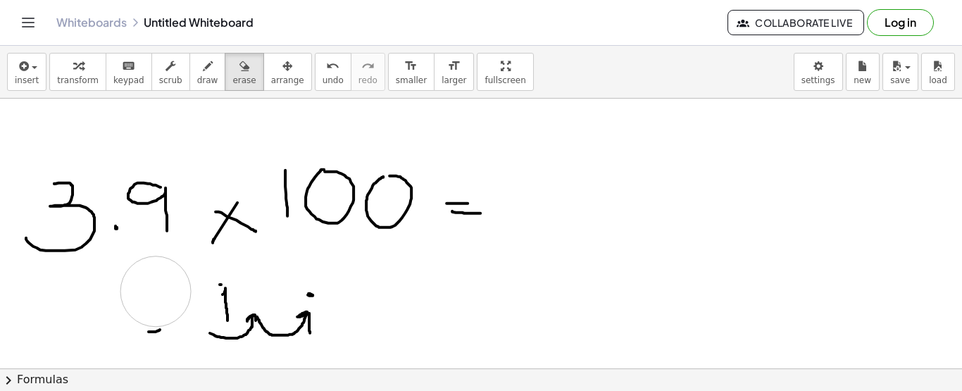
drag, startPoint x: 149, startPoint y: 284, endPoint x: 157, endPoint y: 293, distance: 12.0
click at [156, 292] on div at bounding box center [481, 388] width 962 height 704
click at [197, 77] on span "draw" at bounding box center [207, 80] width 21 height 10
drag, startPoint x: 133, startPoint y: 286, endPoint x: 156, endPoint y: 323, distance: 44.0
click at [156, 323] on div at bounding box center [481, 388] width 962 height 704
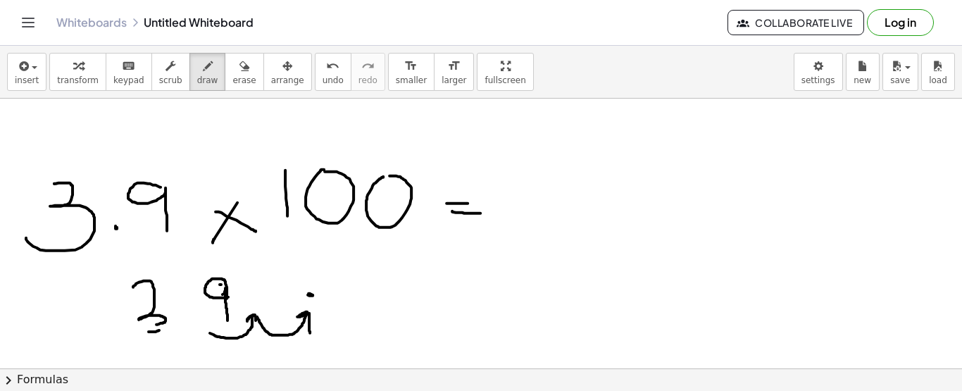
click at [228, 296] on div at bounding box center [481, 388] width 962 height 704
drag, startPoint x: 253, startPoint y: 316, endPoint x: 255, endPoint y: 323, distance: 7.4
click at [255, 323] on div at bounding box center [481, 388] width 962 height 704
click at [259, 278] on div at bounding box center [481, 388] width 962 height 704
drag, startPoint x: 167, startPoint y: 321, endPoint x: 160, endPoint y: 329, distance: 11.0
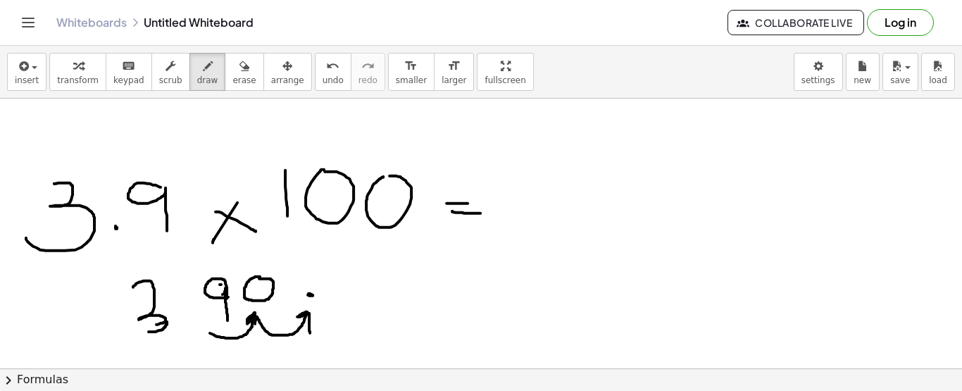
click at [160, 329] on div at bounding box center [481, 388] width 962 height 704
click at [356, 275] on div at bounding box center [481, 388] width 962 height 704
drag, startPoint x: 410, startPoint y: 297, endPoint x: 440, endPoint y: 297, distance: 30.3
click at [440, 297] on div at bounding box center [481, 388] width 962 height 704
drag, startPoint x: 412, startPoint y: 309, endPoint x: 464, endPoint y: 311, distance: 52.1
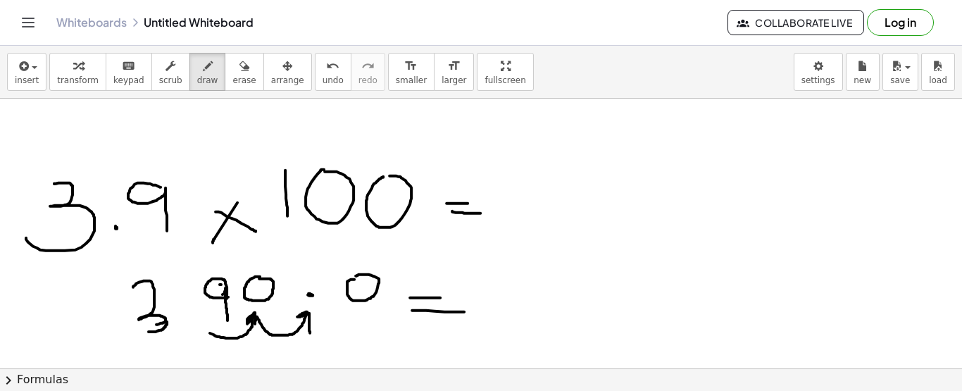
click at [464, 311] on div at bounding box center [481, 388] width 962 height 704
drag, startPoint x: 505, startPoint y: 270, endPoint x: 524, endPoint y: 305, distance: 40.0
click at [524, 305] on div at bounding box center [481, 388] width 962 height 704
drag, startPoint x: 579, startPoint y: 260, endPoint x: 584, endPoint y: 304, distance: 44.0
click at [584, 304] on div at bounding box center [481, 388] width 962 height 704
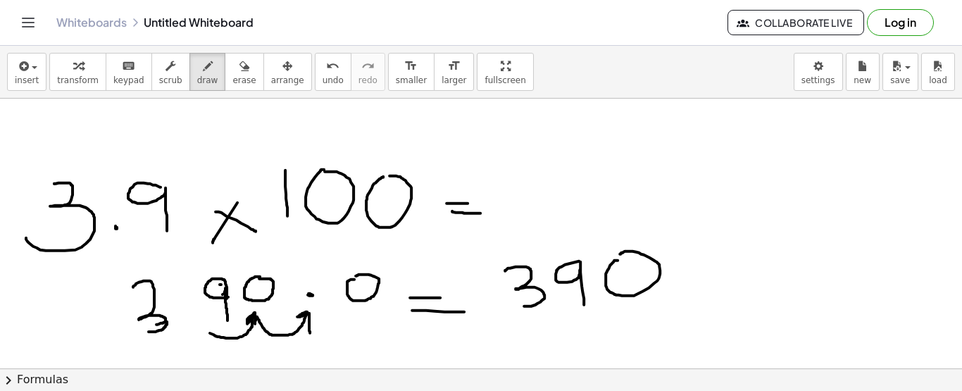
click at [618, 261] on div at bounding box center [481, 388] width 962 height 704
